Goal: Task Accomplishment & Management: Manage account settings

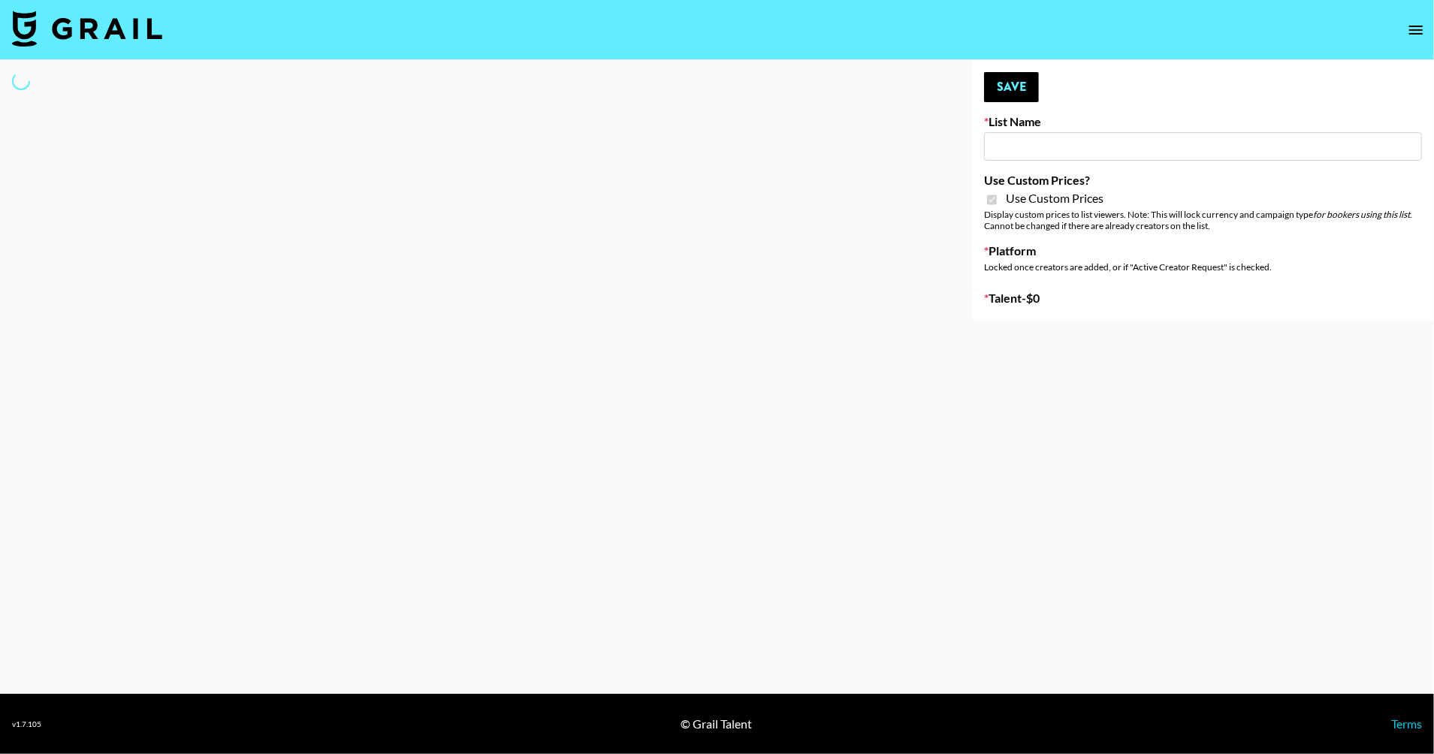
type input "**Noschinko UGC**"
checkbox input "true"
select select "Brand"
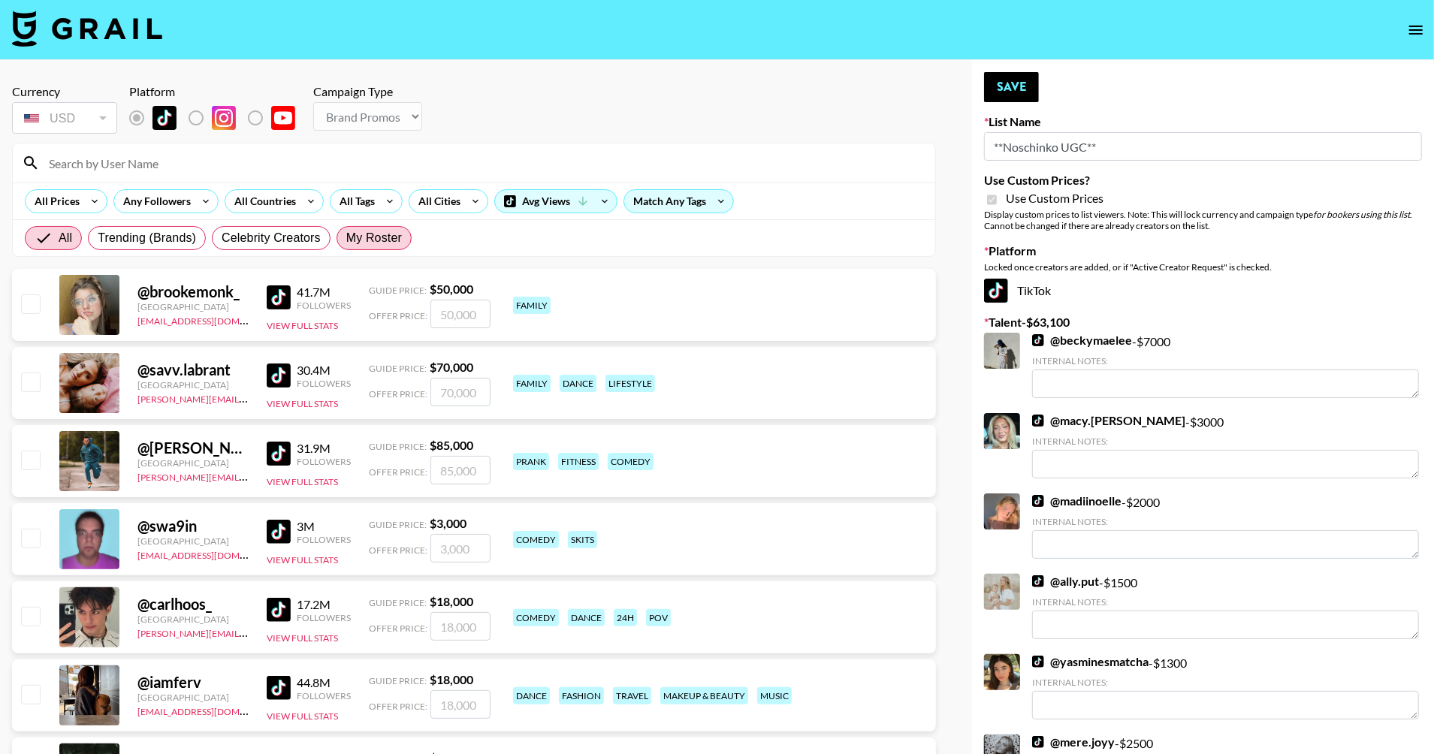
click at [400, 245] on span "My Roster" at bounding box center [374, 238] width 56 height 18
click at [346, 238] on input "My Roster" at bounding box center [346, 238] width 0 height 0
radio input "true"
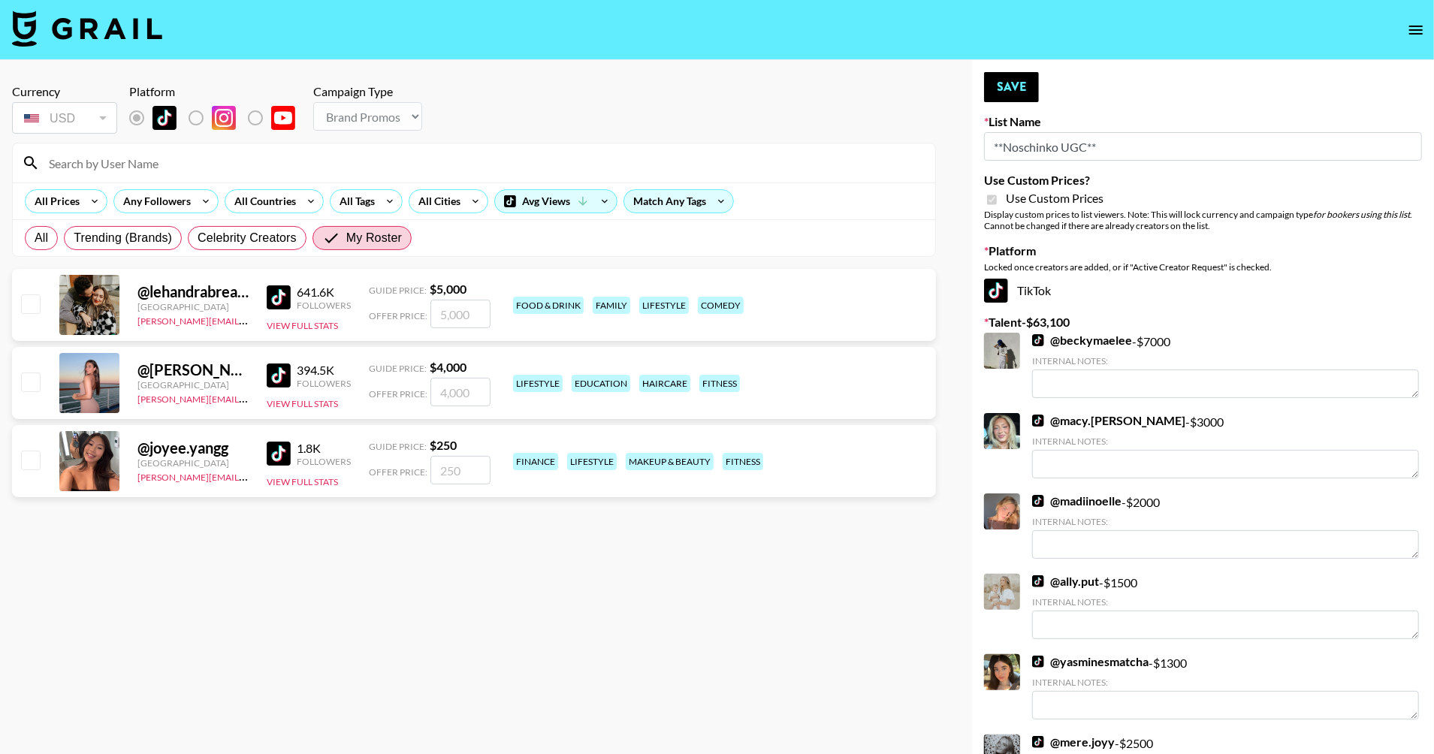
click at [33, 391] on input "checkbox" at bounding box center [30, 382] width 18 height 18
checkbox input "true"
type input "4000"
click at [28, 312] on input "checkbox" at bounding box center [30, 303] width 18 height 18
checkbox input "true"
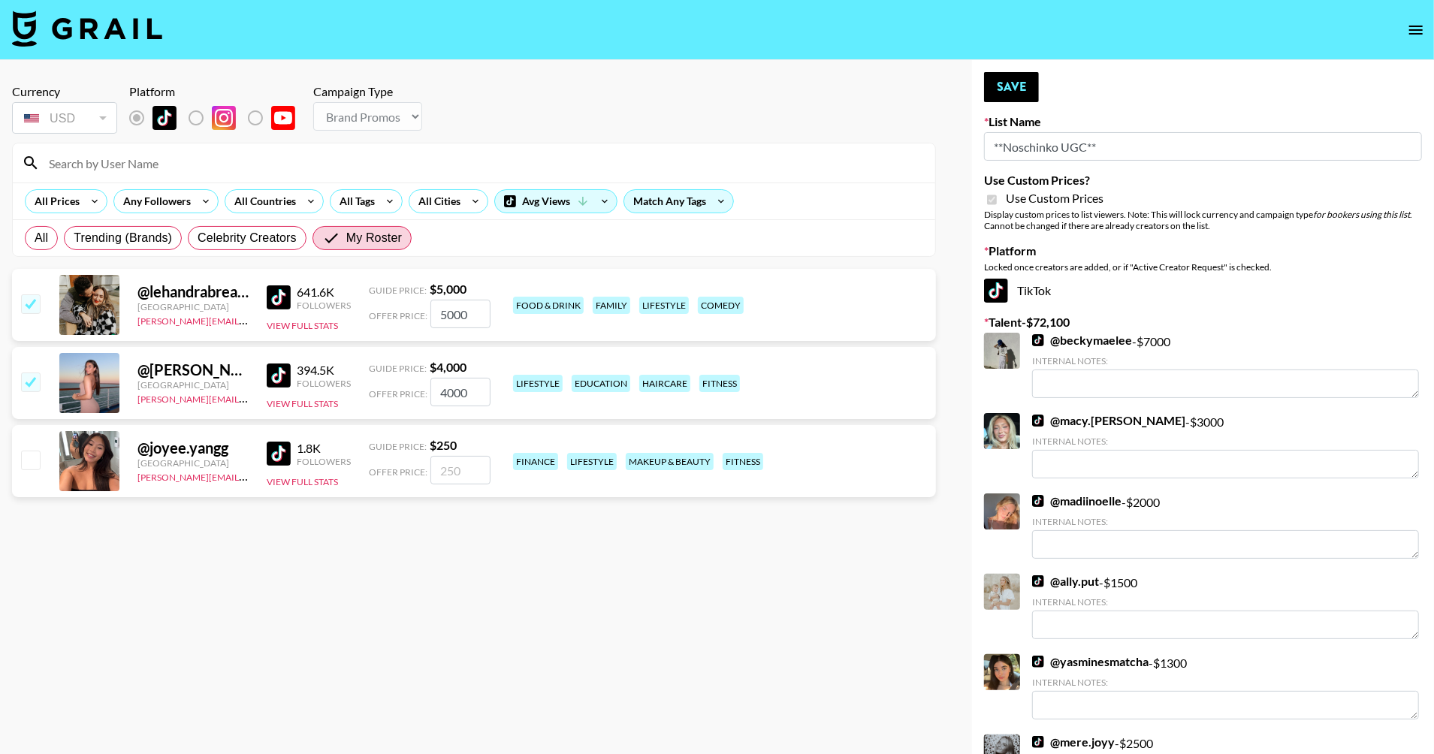
click at [463, 325] on input "5000" at bounding box center [460, 314] width 60 height 29
type input "2000"
click at [457, 394] on input "4000" at bounding box center [460, 392] width 60 height 29
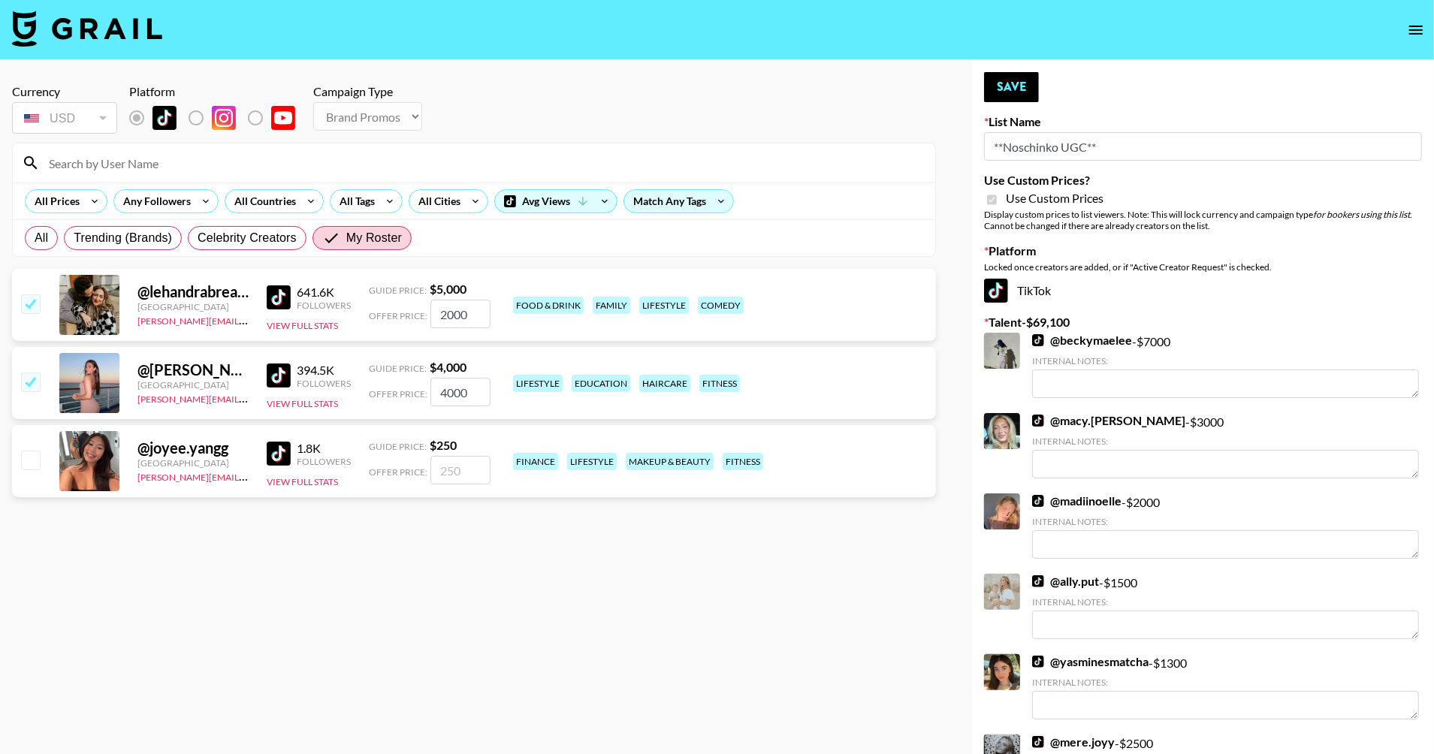
click at [457, 394] on input "4000" at bounding box center [460, 392] width 60 height 29
checkbox input "false"
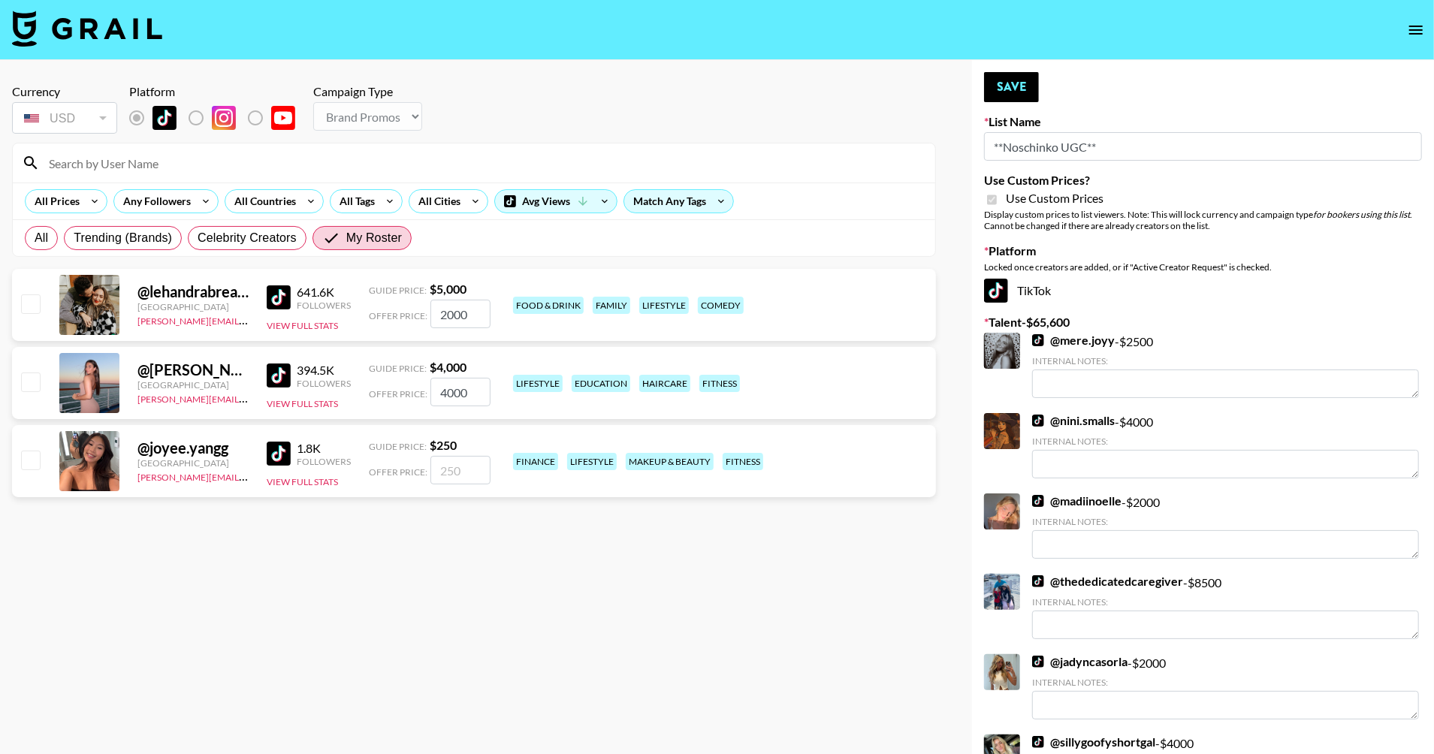
checkbox input "true"
type input "1500"
click at [29, 312] on input "checkbox" at bounding box center [30, 303] width 18 height 18
checkbox input "true"
click at [1025, 91] on button "Save" at bounding box center [1011, 87] width 55 height 30
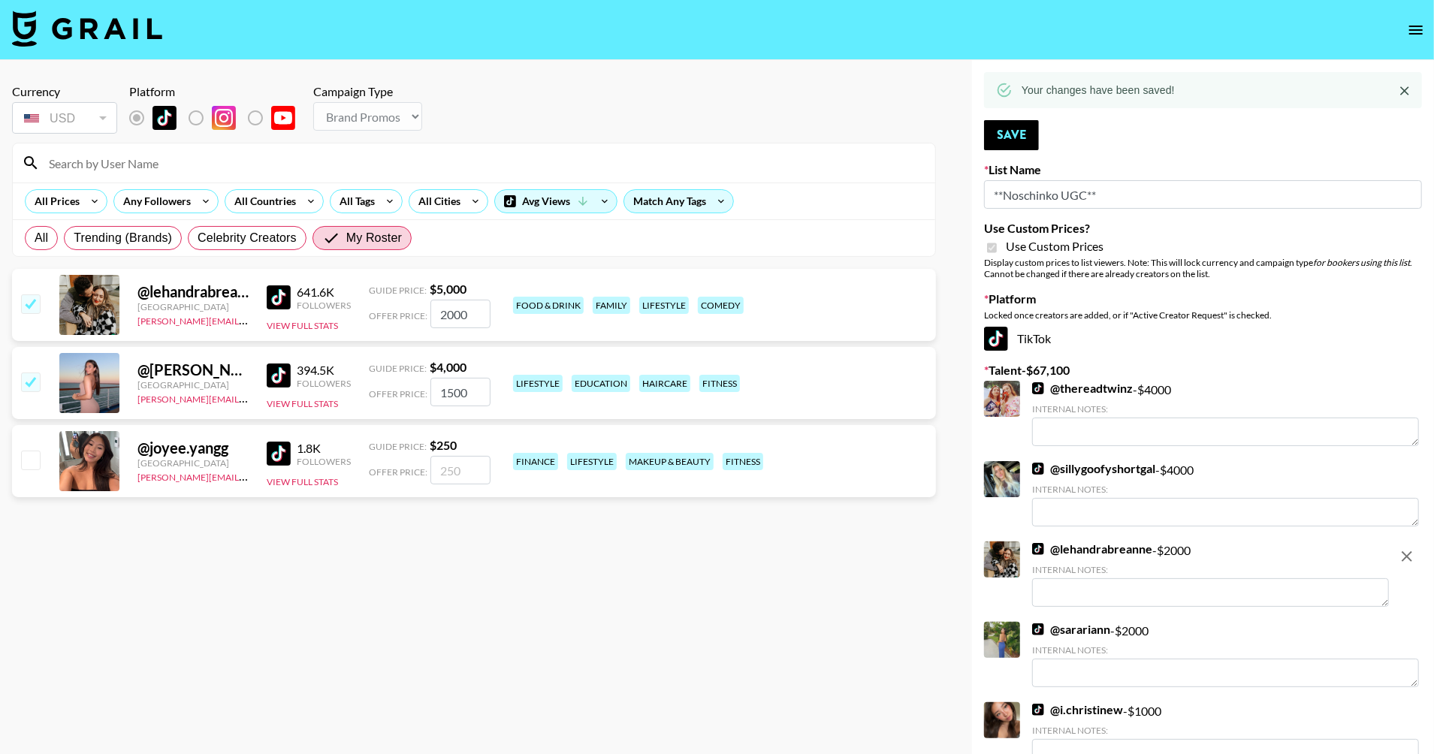
click at [449, 319] on input "2000" at bounding box center [460, 314] width 60 height 29
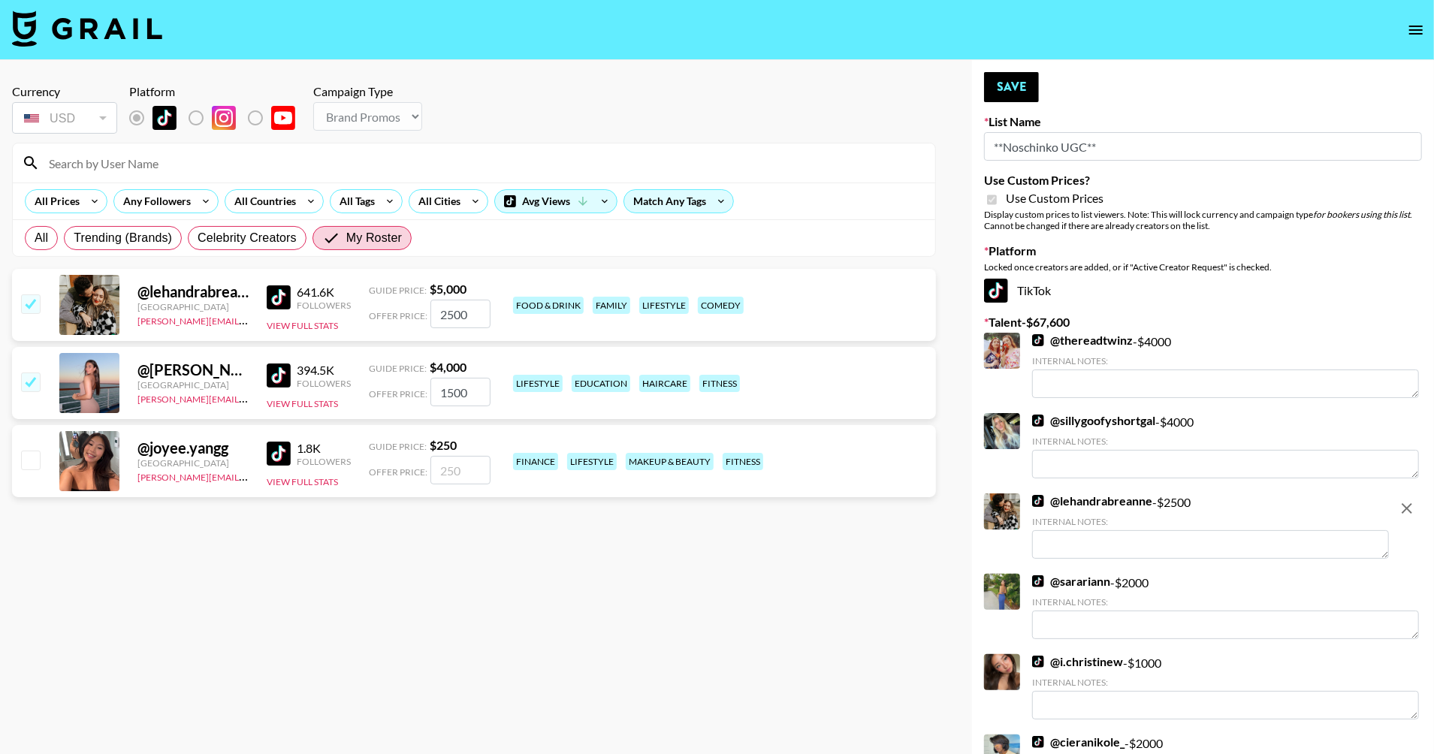
type input "2500"
drag, startPoint x: 451, startPoint y: 401, endPoint x: 430, endPoint y: 400, distance: 21.0
click at [430, 401] on input "1500" at bounding box center [460, 392] width 60 height 29
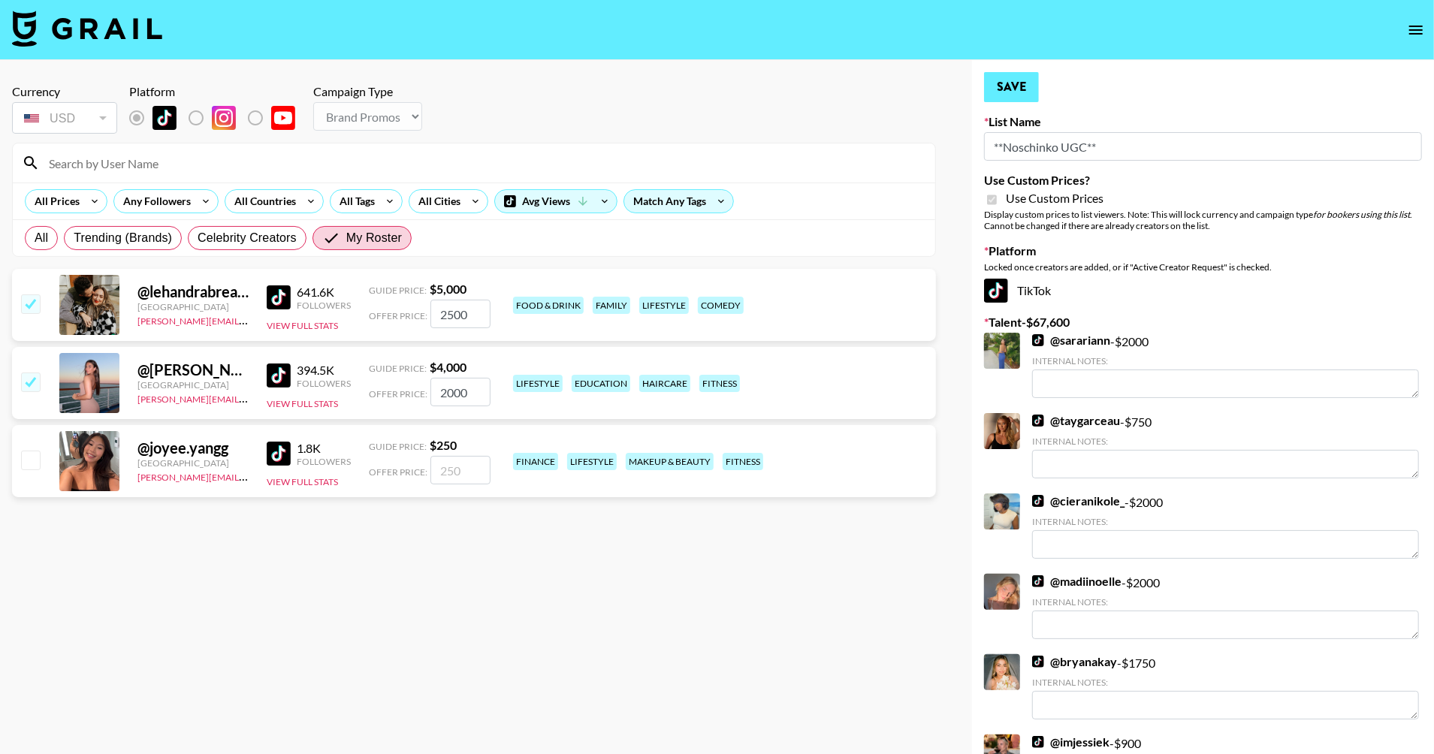
type input "2000"
click at [1013, 97] on button "Save" at bounding box center [1011, 87] width 55 height 30
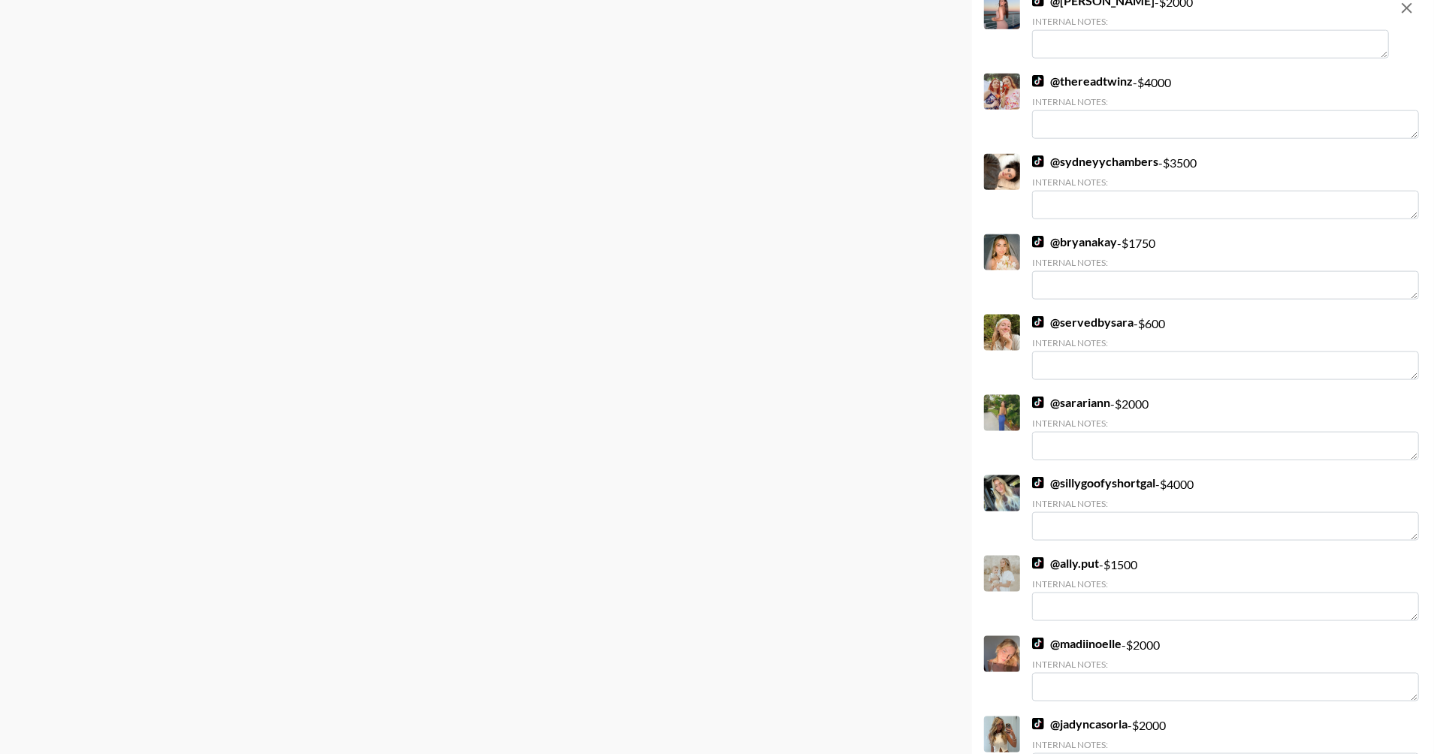
scroll to position [1352, 0]
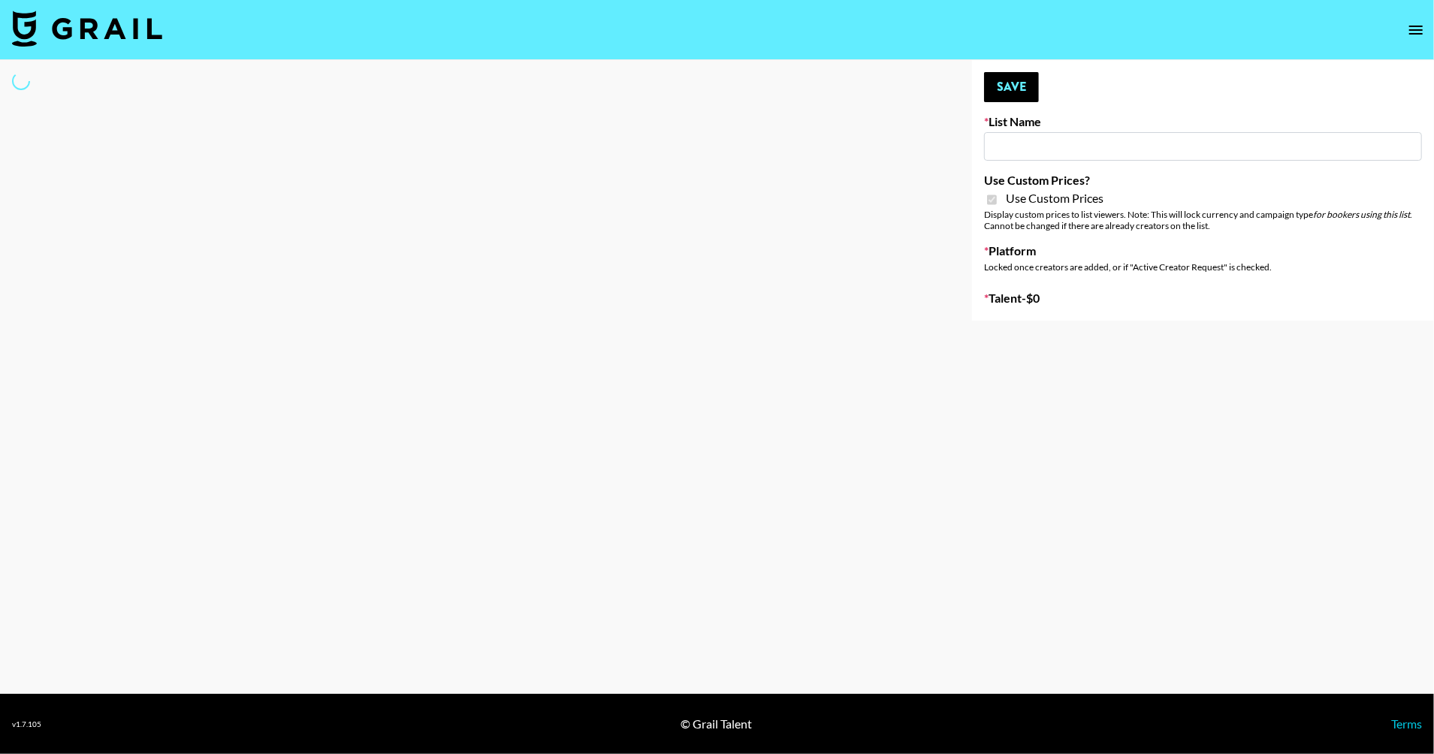
select select "Brand"
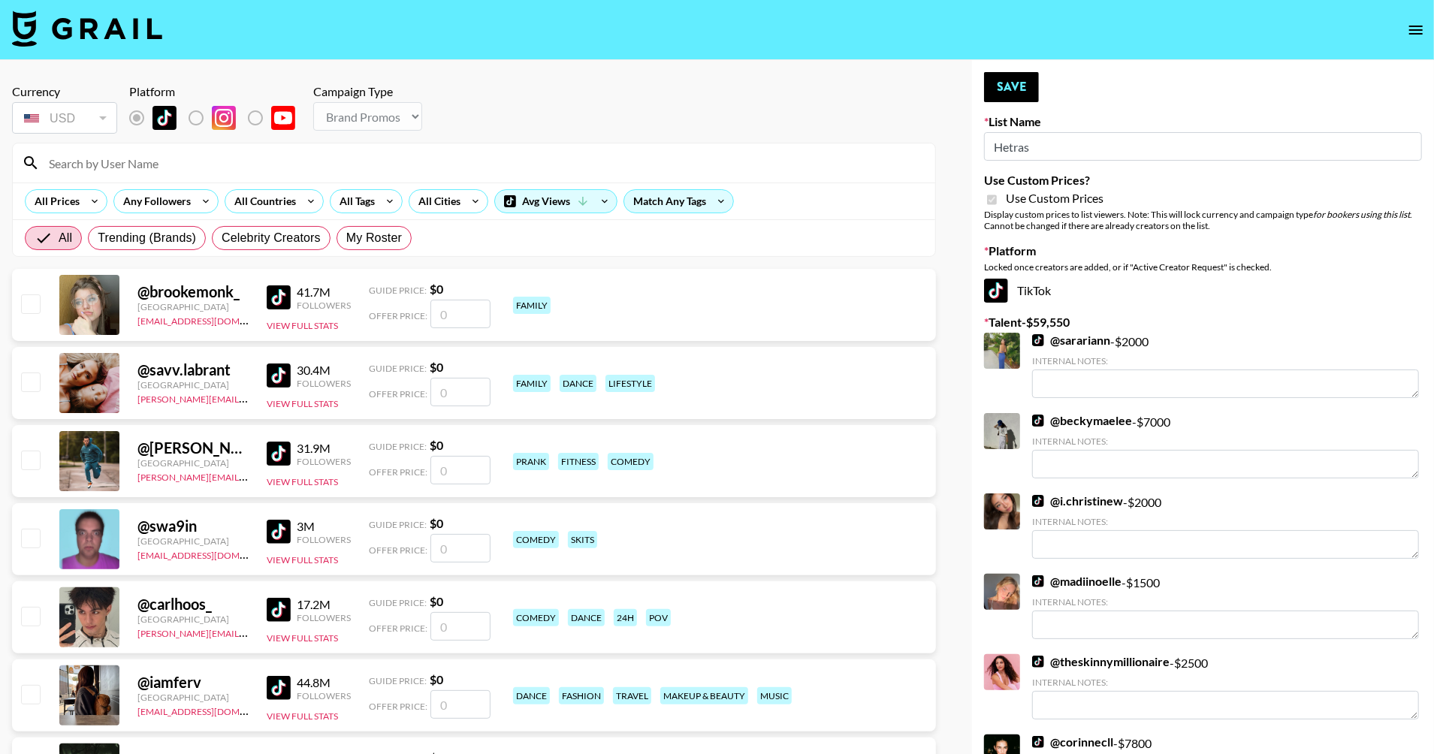
type input "Hetras"
checkbox input "true"
click at [371, 241] on span "My Roster" at bounding box center [374, 238] width 56 height 18
click at [346, 238] on input "My Roster" at bounding box center [346, 238] width 0 height 0
radio input "true"
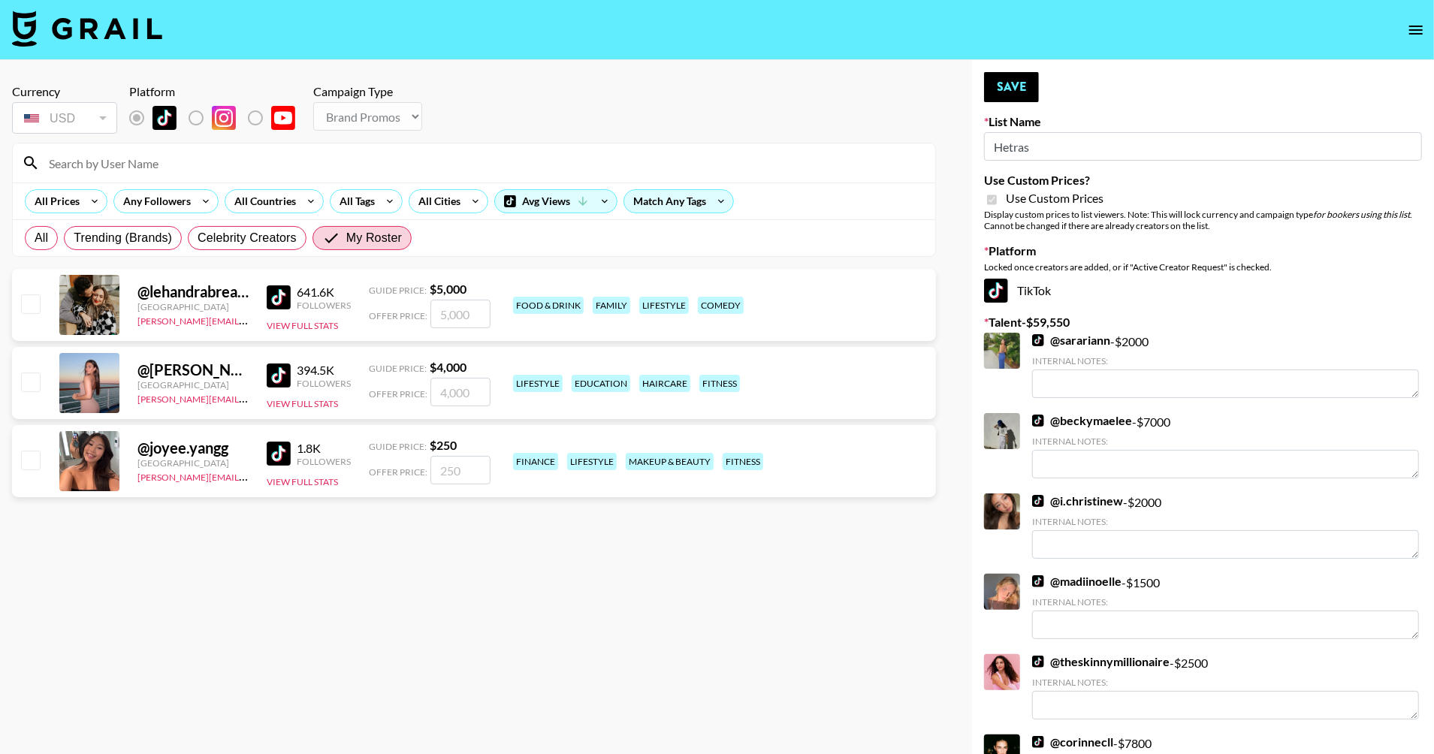
click at [31, 388] on input "checkbox" at bounding box center [30, 382] width 18 height 18
checkbox input "true"
type input "4000"
click at [35, 312] on input "checkbox" at bounding box center [30, 303] width 18 height 18
checkbox input "true"
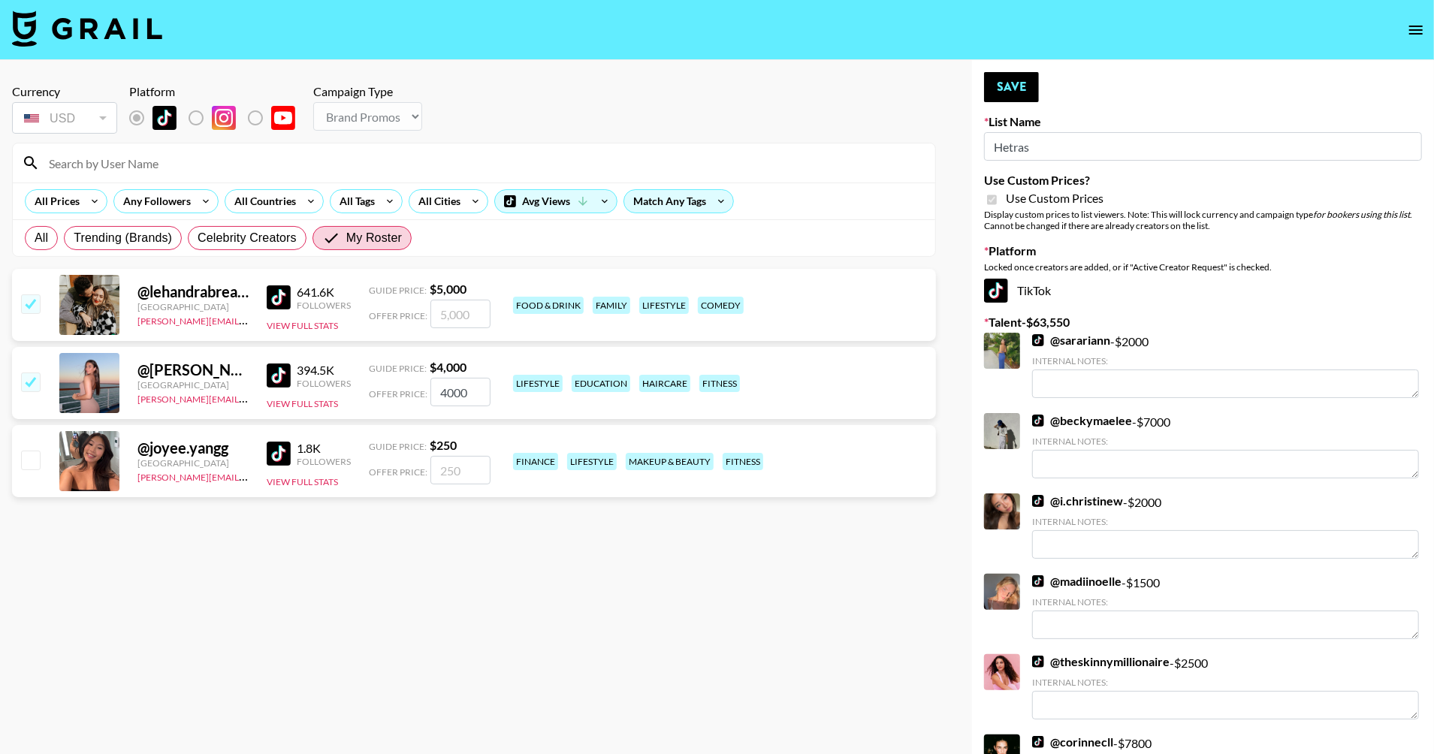
type input "5000"
click at [455, 391] on input "4000" at bounding box center [460, 392] width 60 height 29
type input "2500"
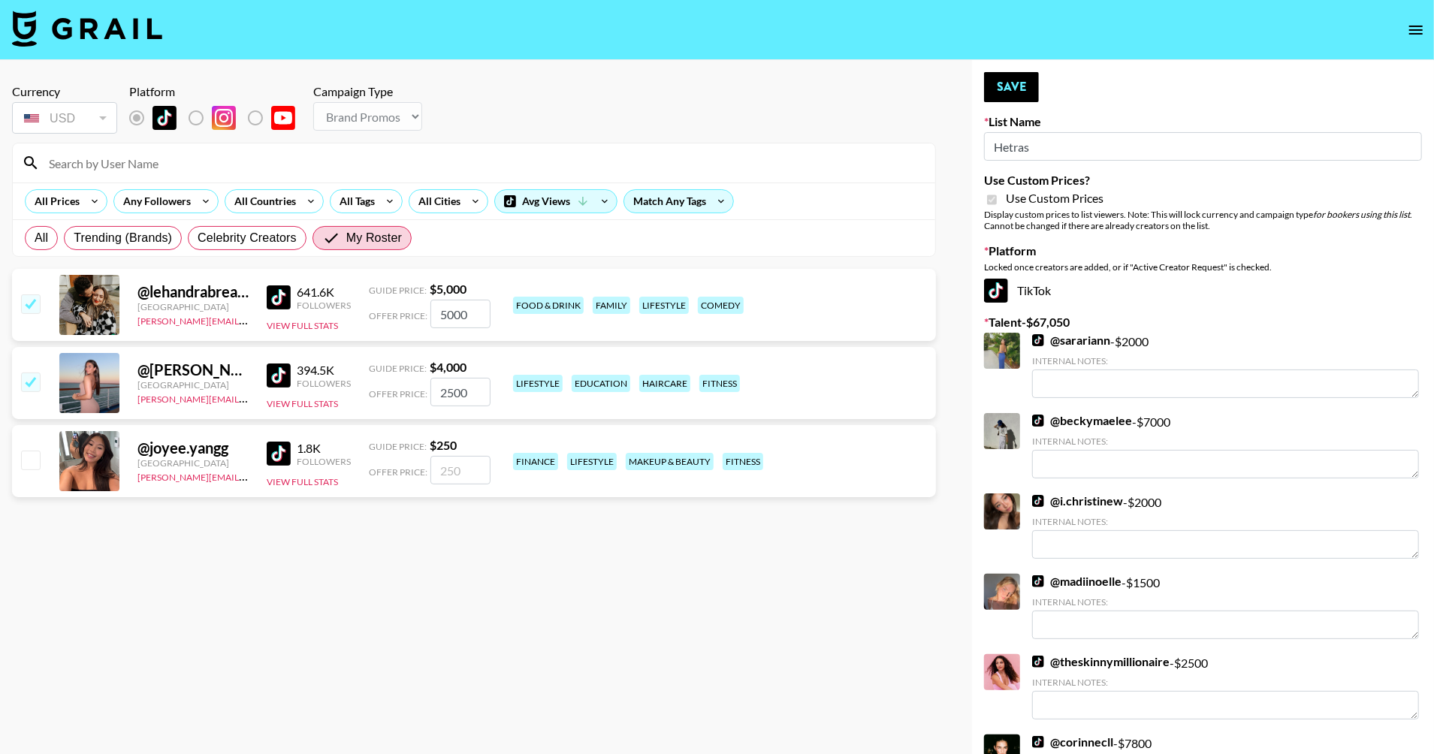
click at [454, 323] on input "5000" at bounding box center [460, 314] width 60 height 29
type input "3000"
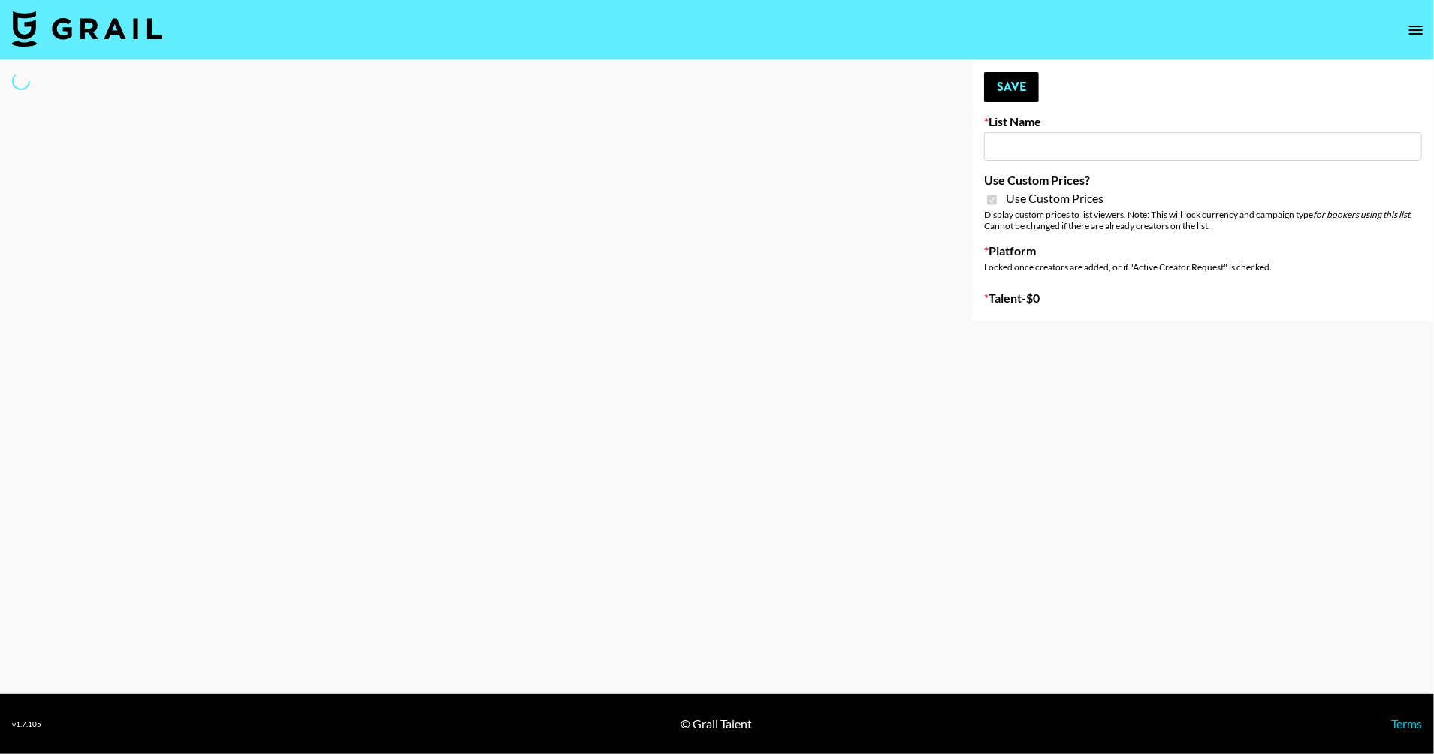
type input "Hetras"
checkbox input "true"
select select "Brand"
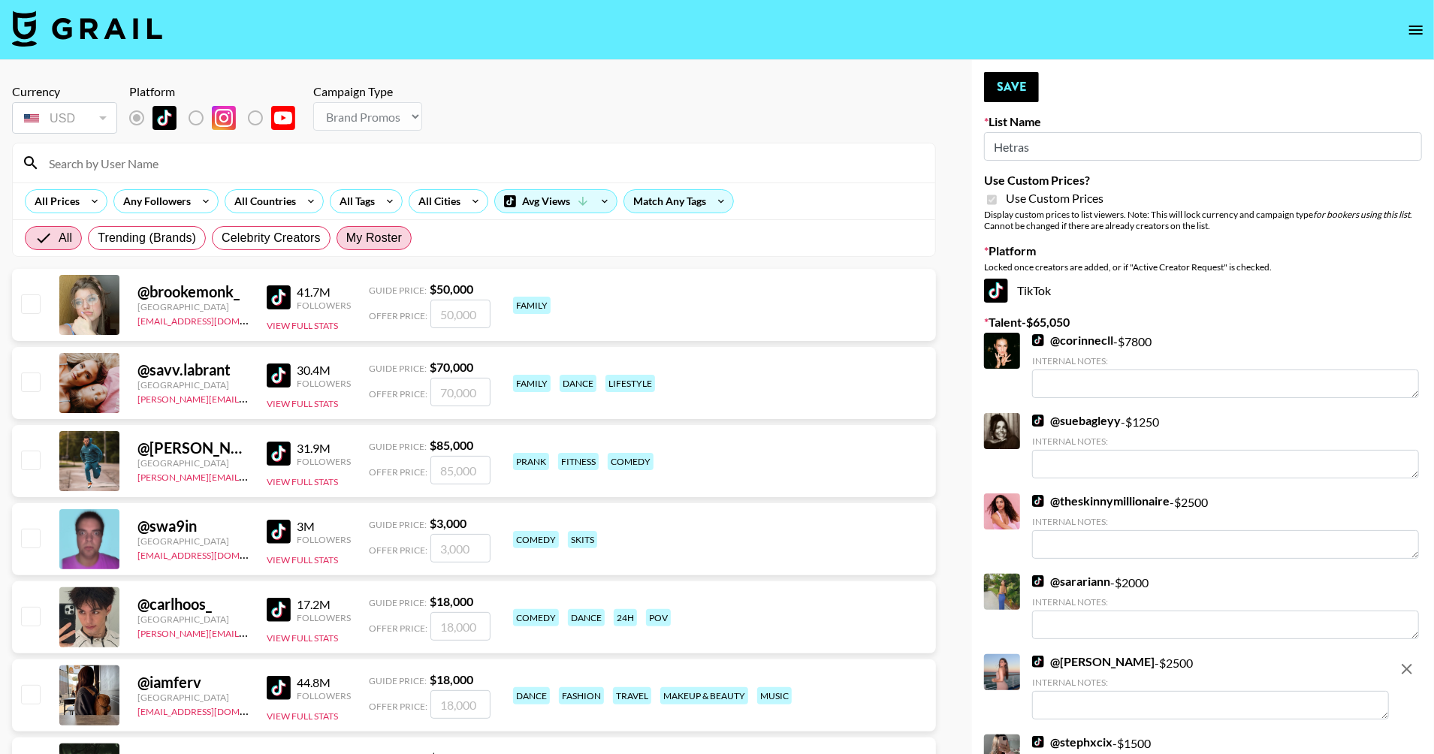
click at [412, 243] on label "My Roster" at bounding box center [374, 238] width 75 height 24
click at [346, 238] on input "My Roster" at bounding box center [346, 238] width 0 height 0
radio input "true"
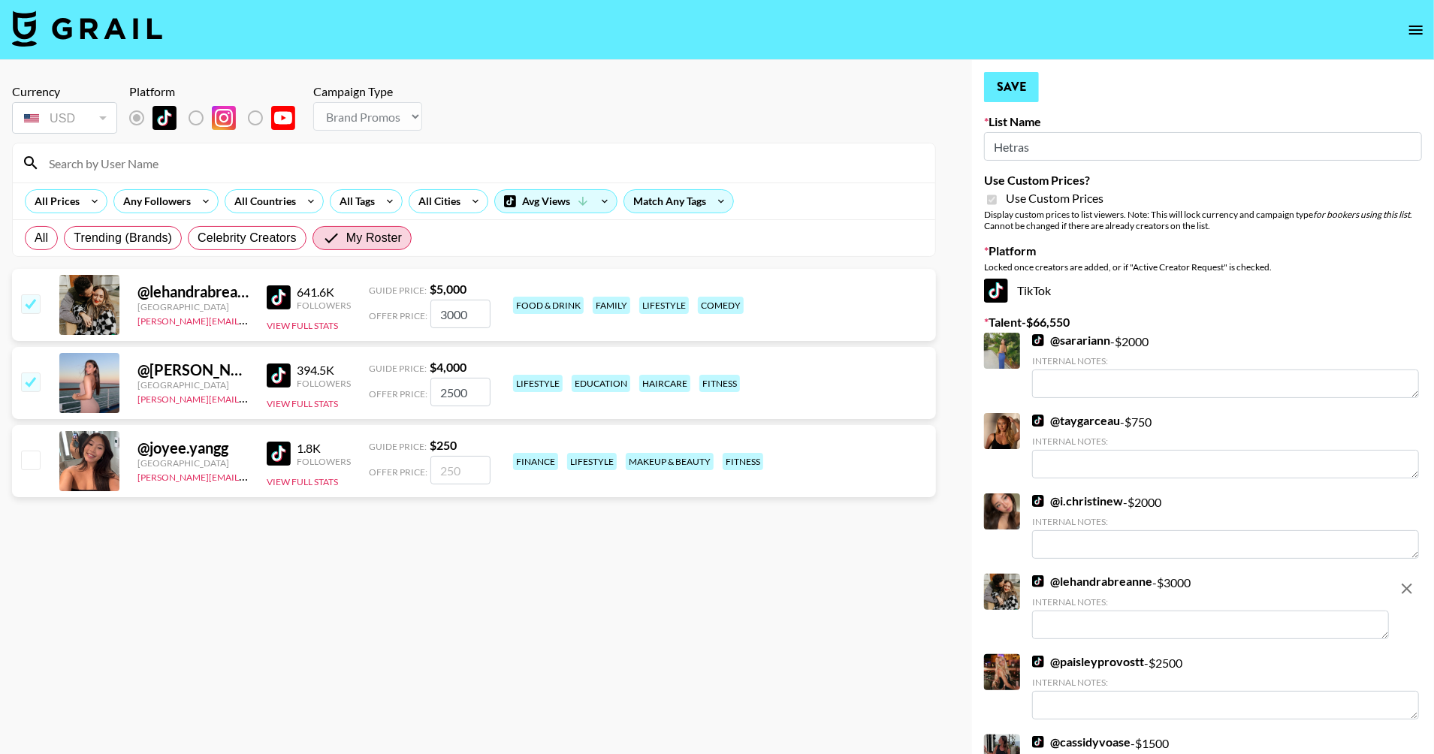
click at [1025, 90] on button "Save" at bounding box center [1011, 87] width 55 height 30
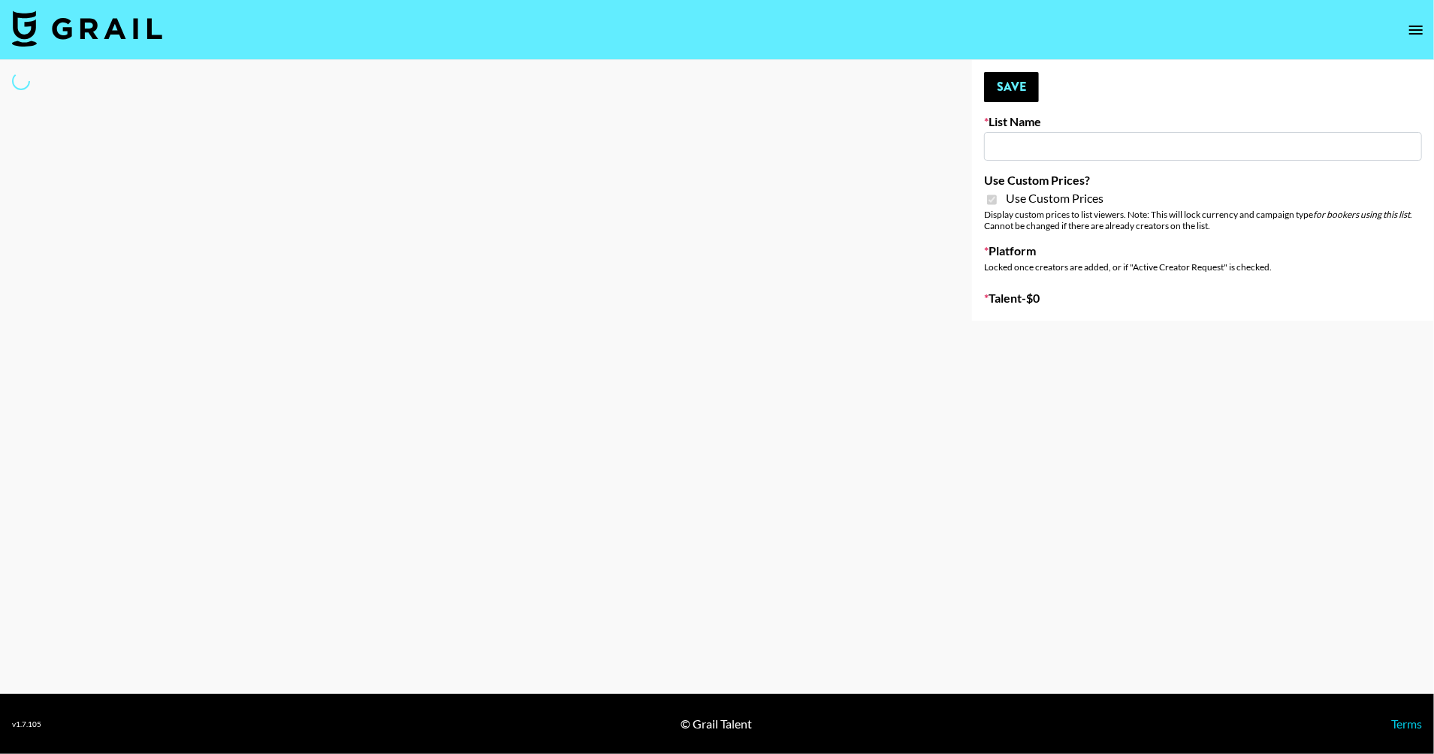
type input "LISEN Watch"
checkbox input "true"
select select "Brand"
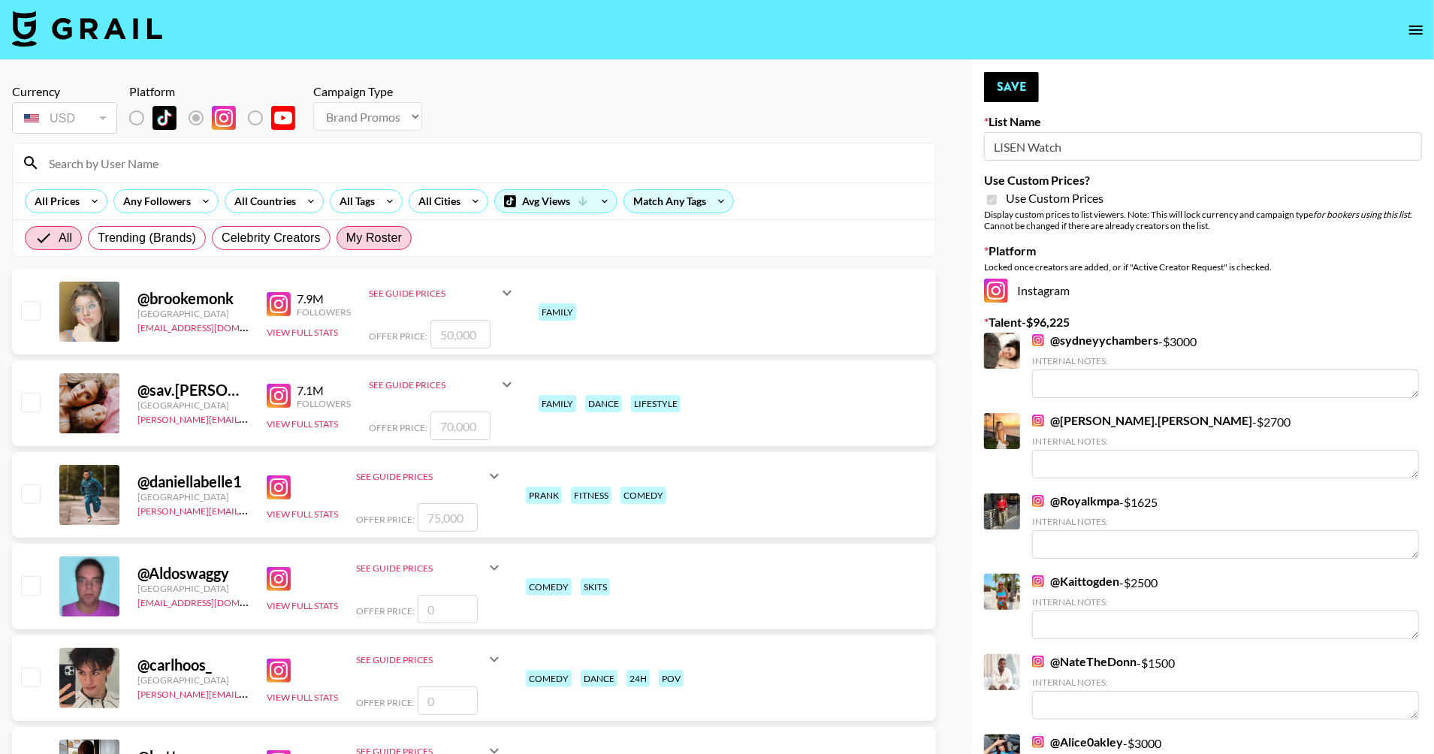
click at [391, 247] on span "My Roster" at bounding box center [374, 238] width 56 height 18
click at [346, 238] on input "My Roster" at bounding box center [346, 238] width 0 height 0
radio input "true"
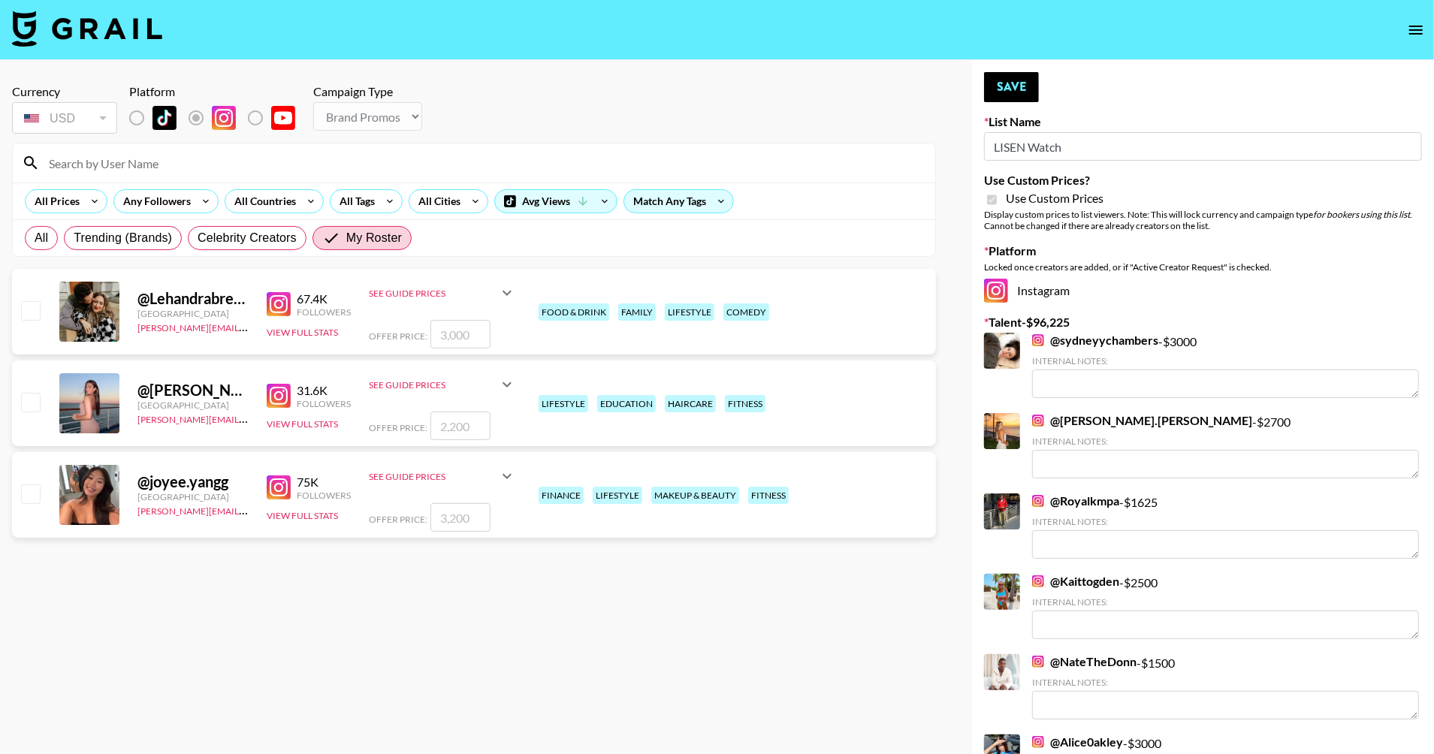
click at [35, 406] on input "checkbox" at bounding box center [30, 402] width 18 height 18
checkbox input "true"
type input "2200"
click at [32, 316] on input "checkbox" at bounding box center [30, 310] width 18 height 18
checkbox input "true"
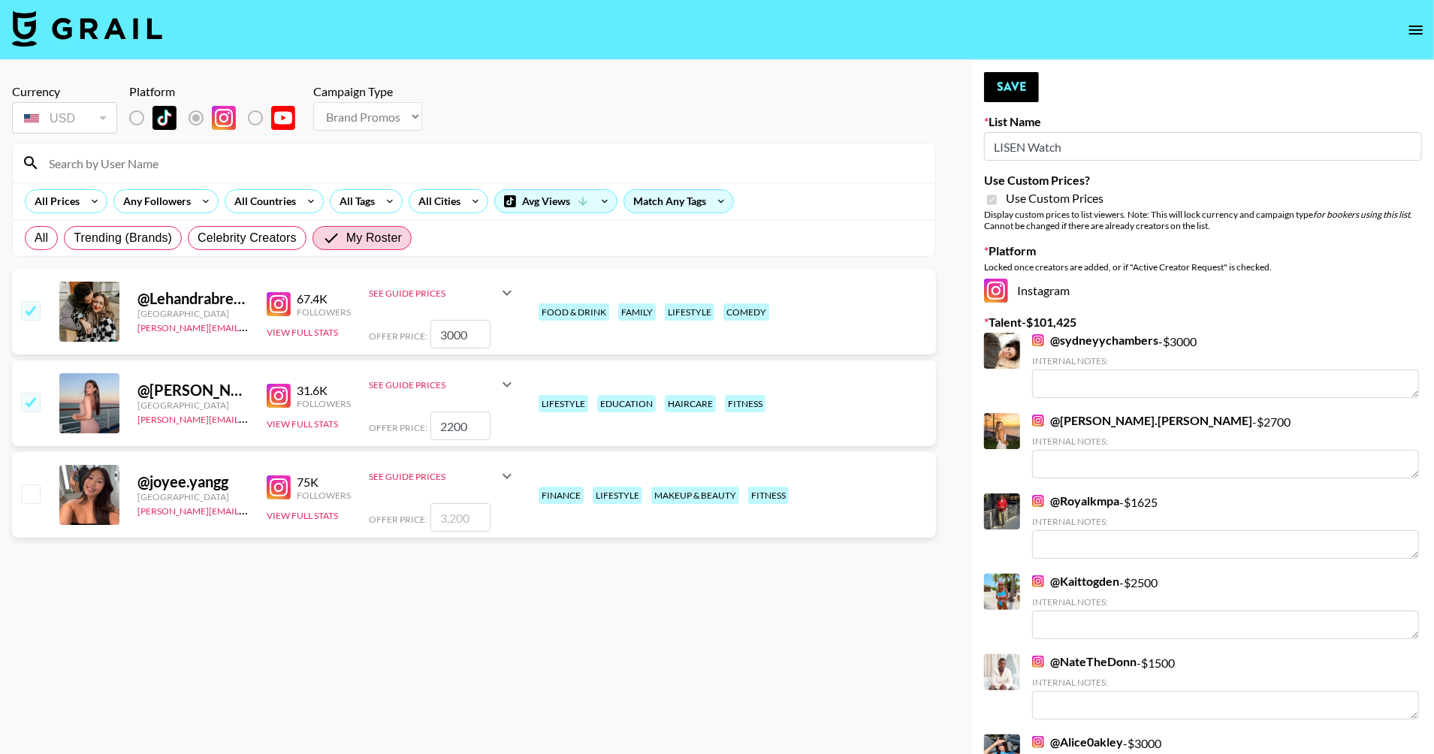
click at [469, 346] on input "3000" at bounding box center [460, 334] width 60 height 29
type input "2500"
click at [463, 427] on input "2200" at bounding box center [460, 426] width 60 height 29
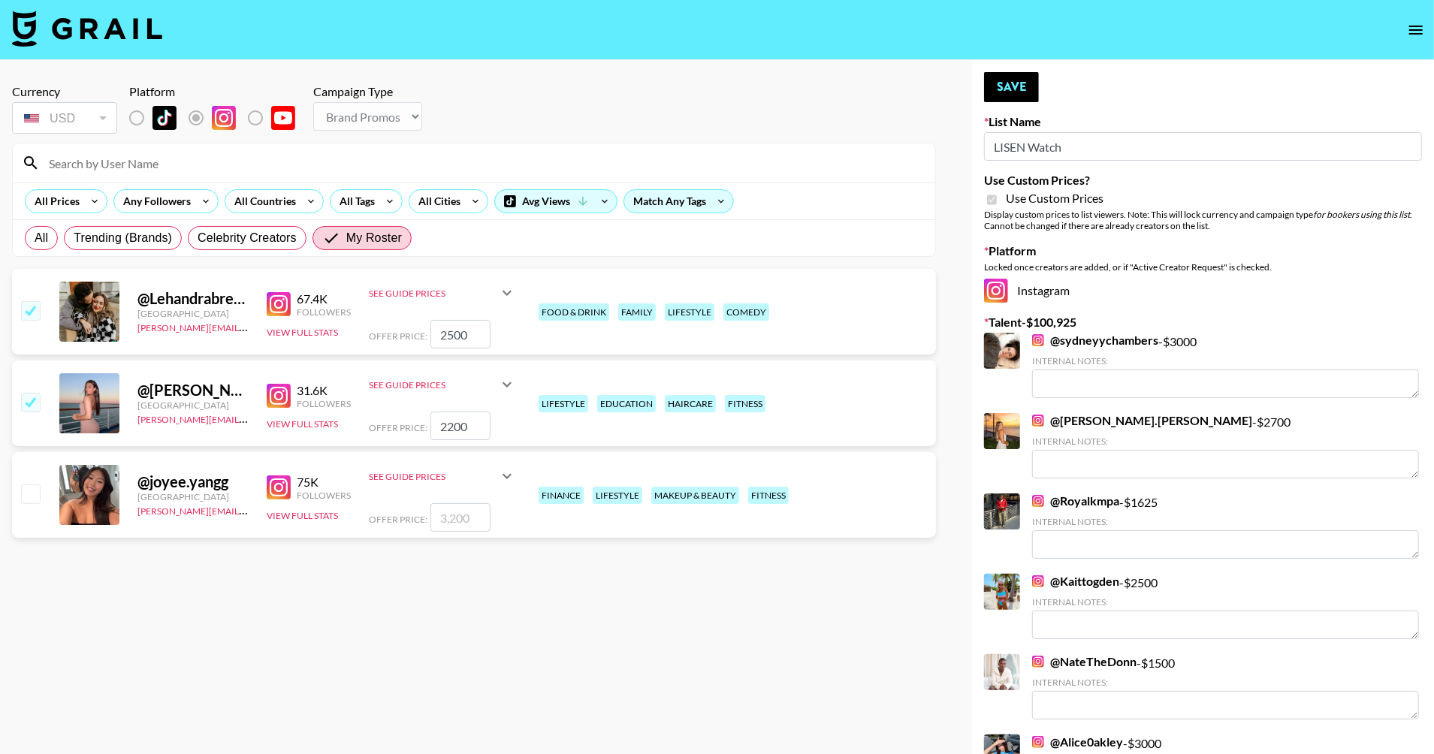
click at [463, 427] on input "2200" at bounding box center [460, 426] width 60 height 29
type input "1900"
click at [1026, 81] on button "Save" at bounding box center [1011, 87] width 55 height 30
